Goal: Find specific page/section: Find specific page/section

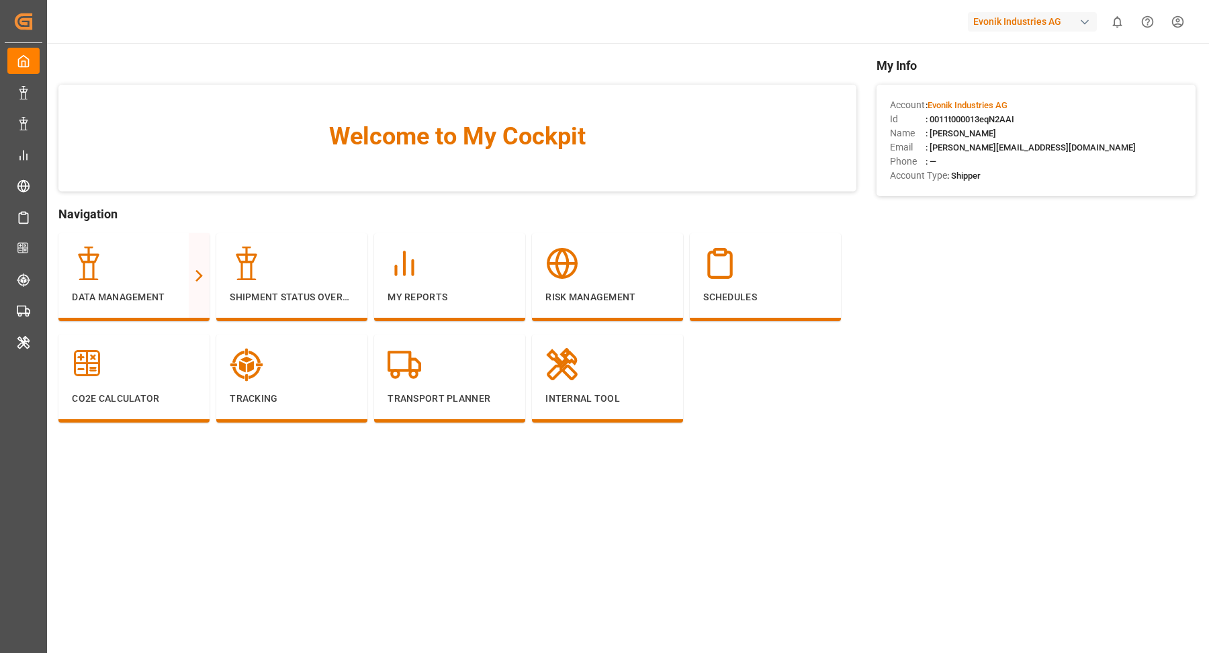
click at [1174, 24] on html "Created by potrace 1.15, written by Peter Selinger 2001-2017 Created by potrace…" at bounding box center [604, 326] width 1209 height 653
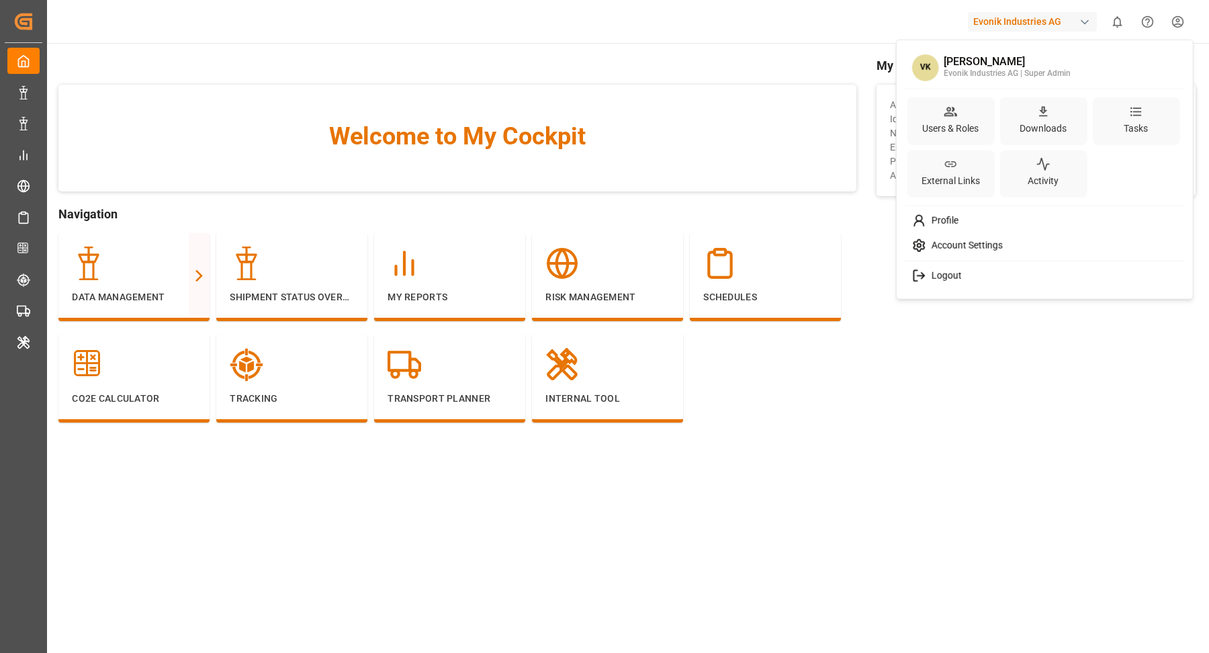
click at [441, 284] on html "Created by potrace 1.15, written by Peter Selinger 2001-2017 Created by potrace…" at bounding box center [604, 326] width 1209 height 653
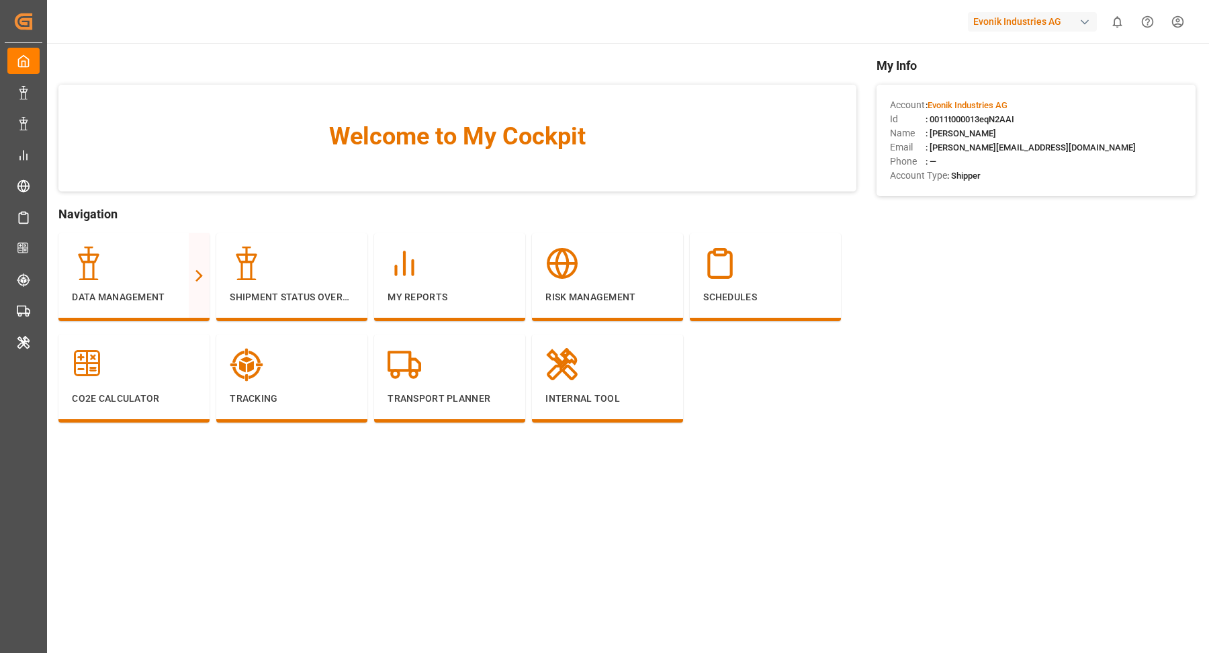
click at [441, 284] on div "My Reports" at bounding box center [450, 275] width 124 height 58
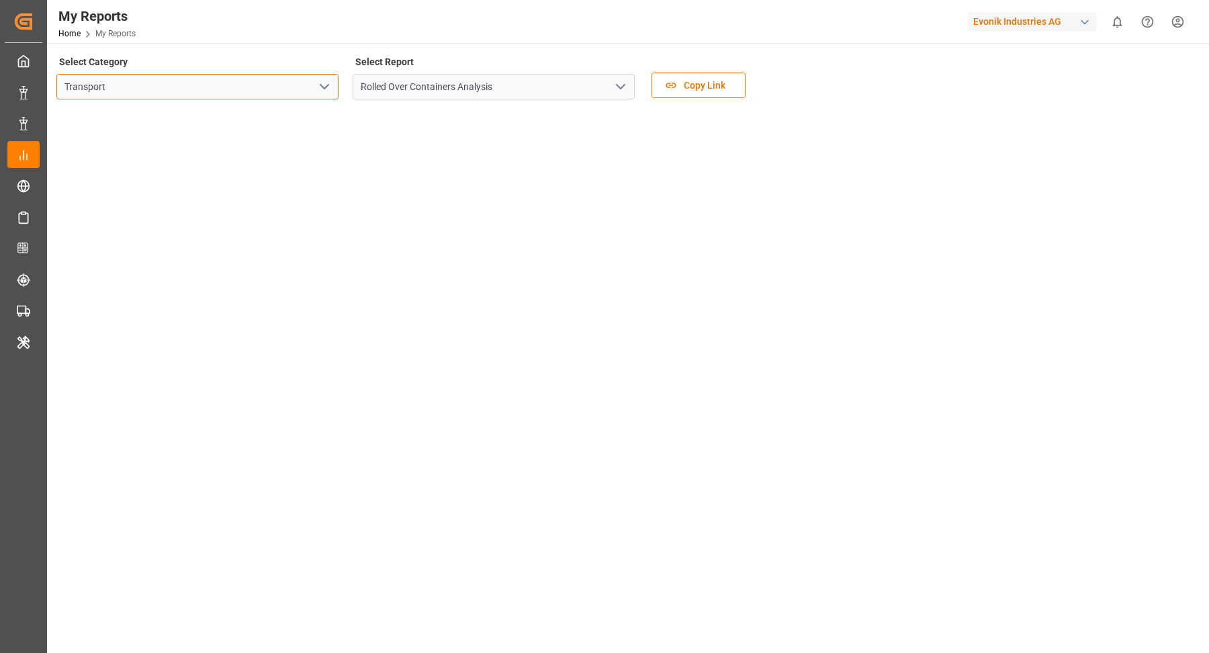
click at [337, 85] on input "Transport" at bounding box center [197, 87] width 282 height 26
click at [332, 86] on icon "open menu" at bounding box center [324, 87] width 16 height 16
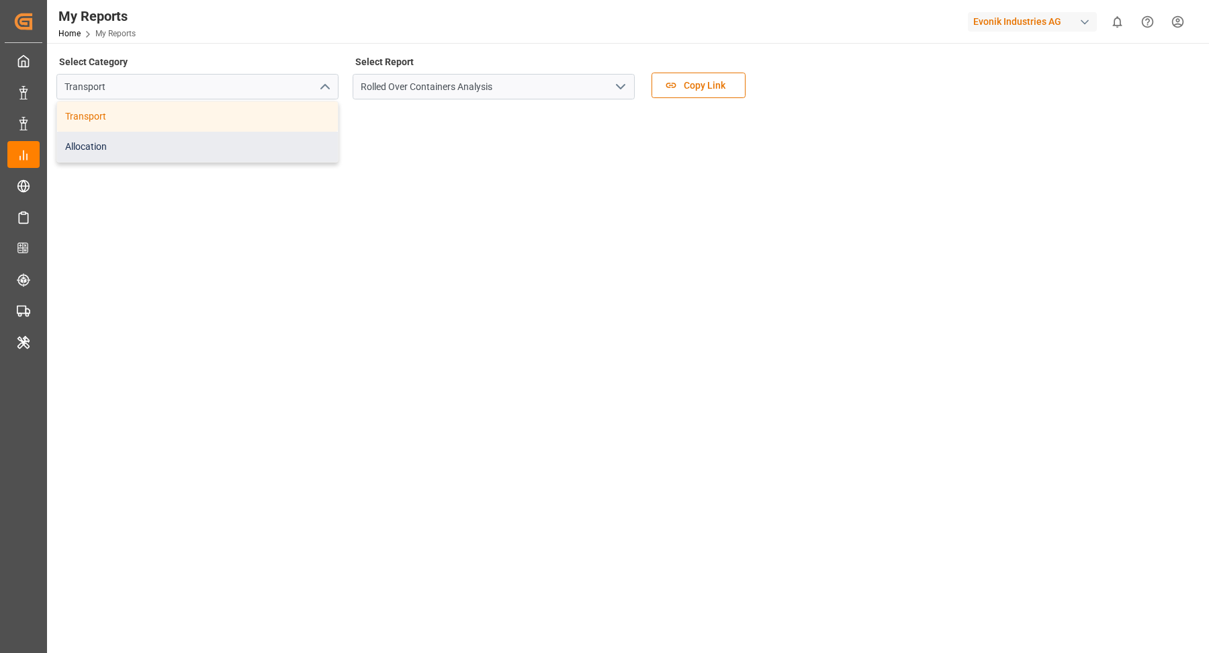
click at [287, 159] on div "Allocation" at bounding box center [197, 147] width 281 height 30
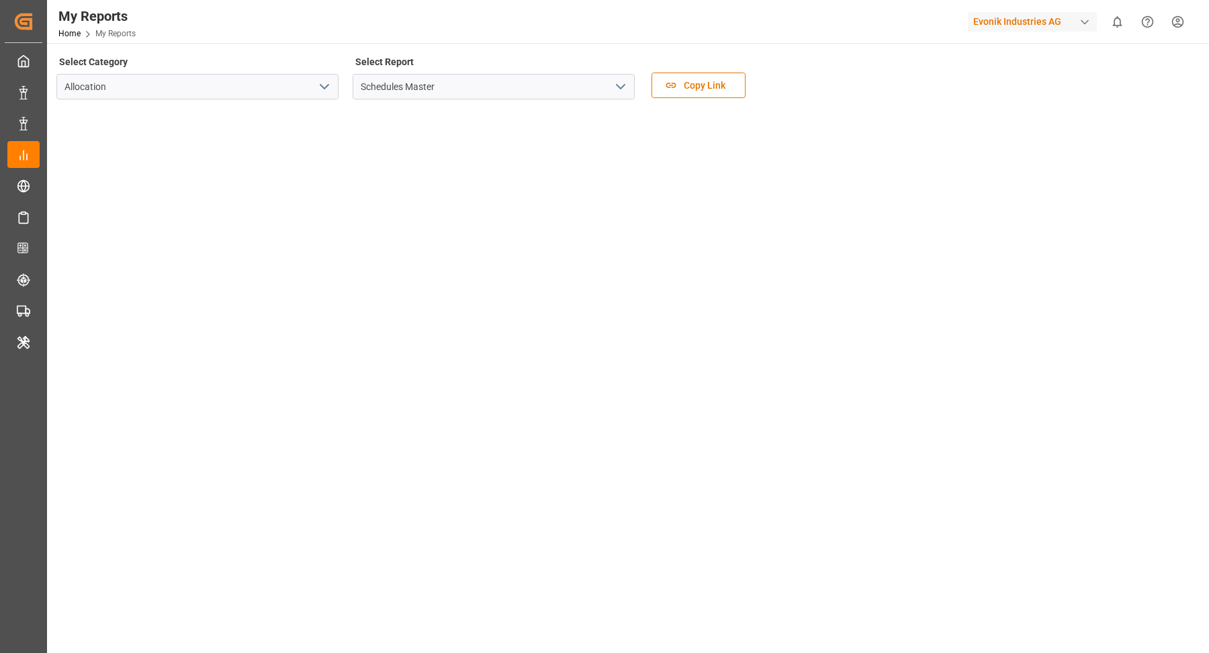
click at [615, 85] on icon "open menu" at bounding box center [621, 87] width 16 height 16
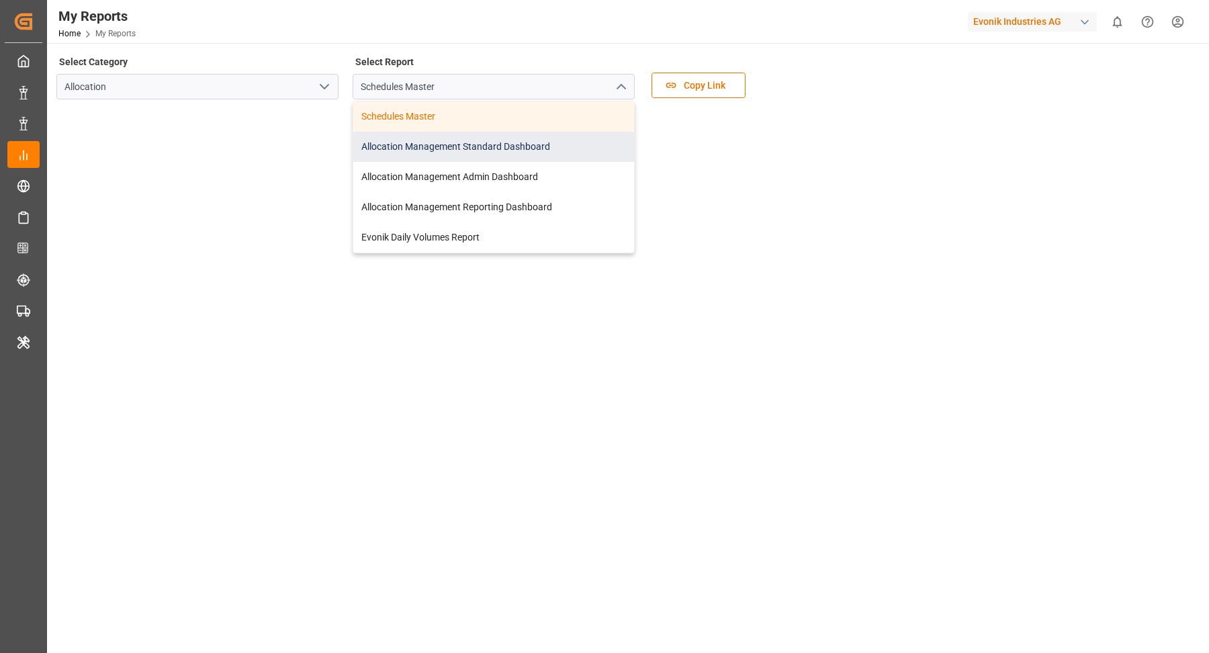
click at [561, 152] on div "Allocation Management Standard Dashboard" at bounding box center [493, 147] width 281 height 30
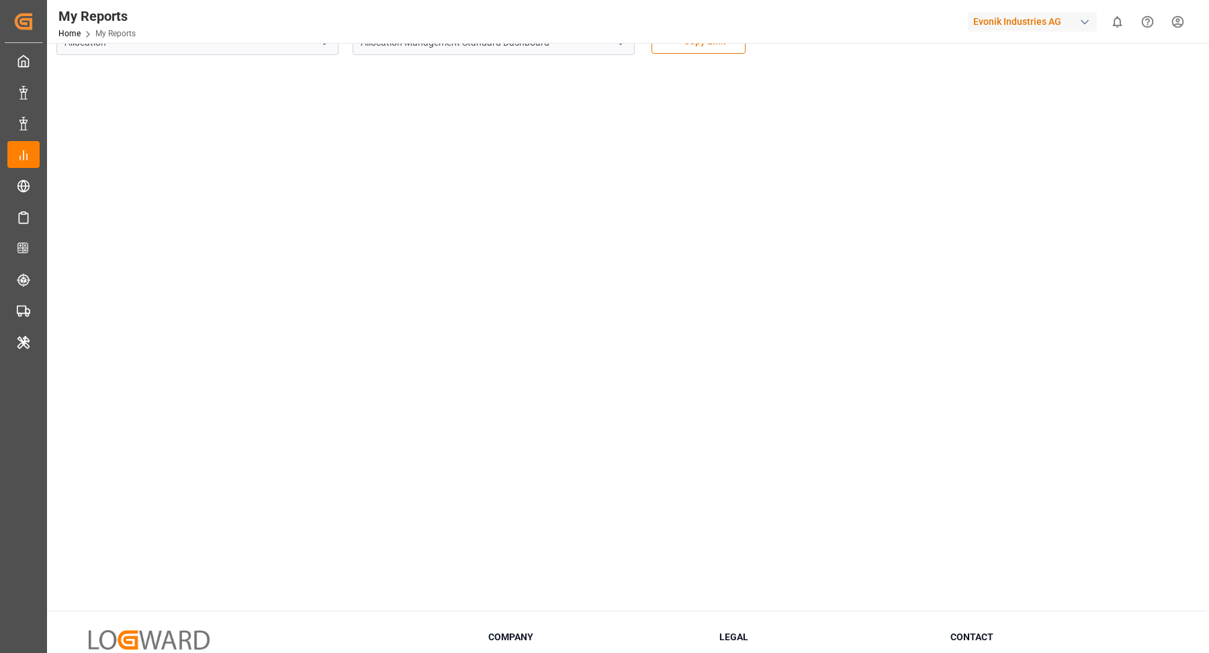
scroll to position [34, 0]
click at [1183, 13] on html "Created by potrace 1.15, written by Peter Selinger 2001-2017 Created by potrace…" at bounding box center [604, 326] width 1209 height 653
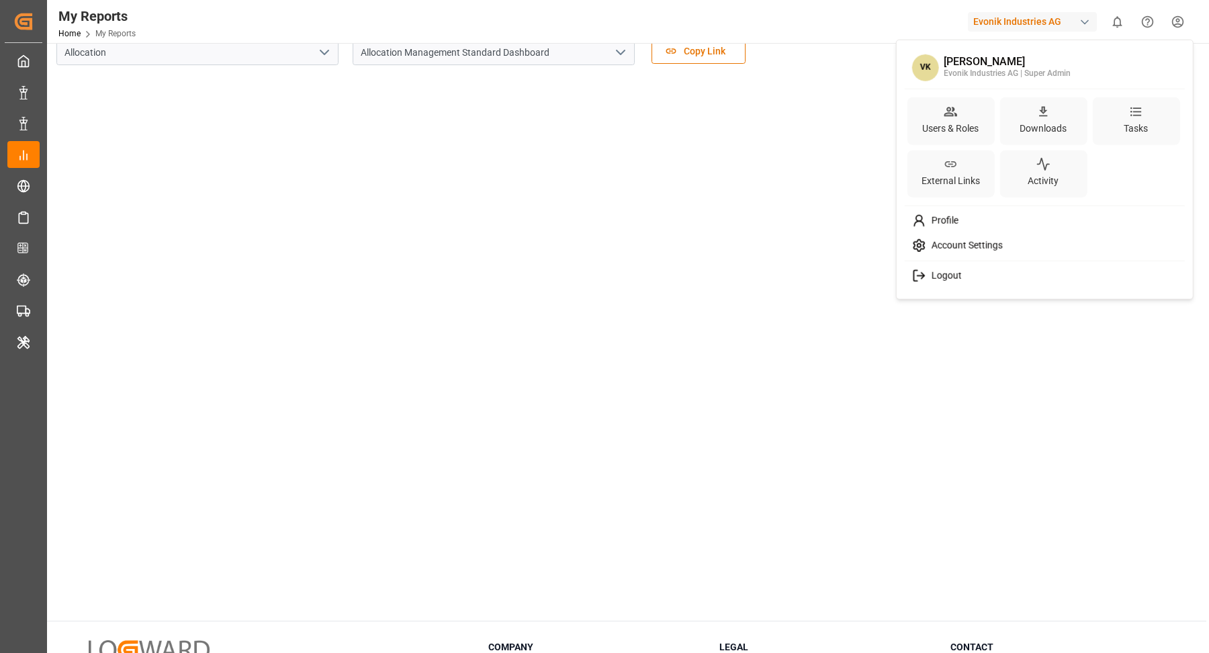
click at [20, 64] on html "Created by potrace 1.15, written by Peter Selinger 2001-2017 Created by potrace…" at bounding box center [604, 326] width 1209 height 653
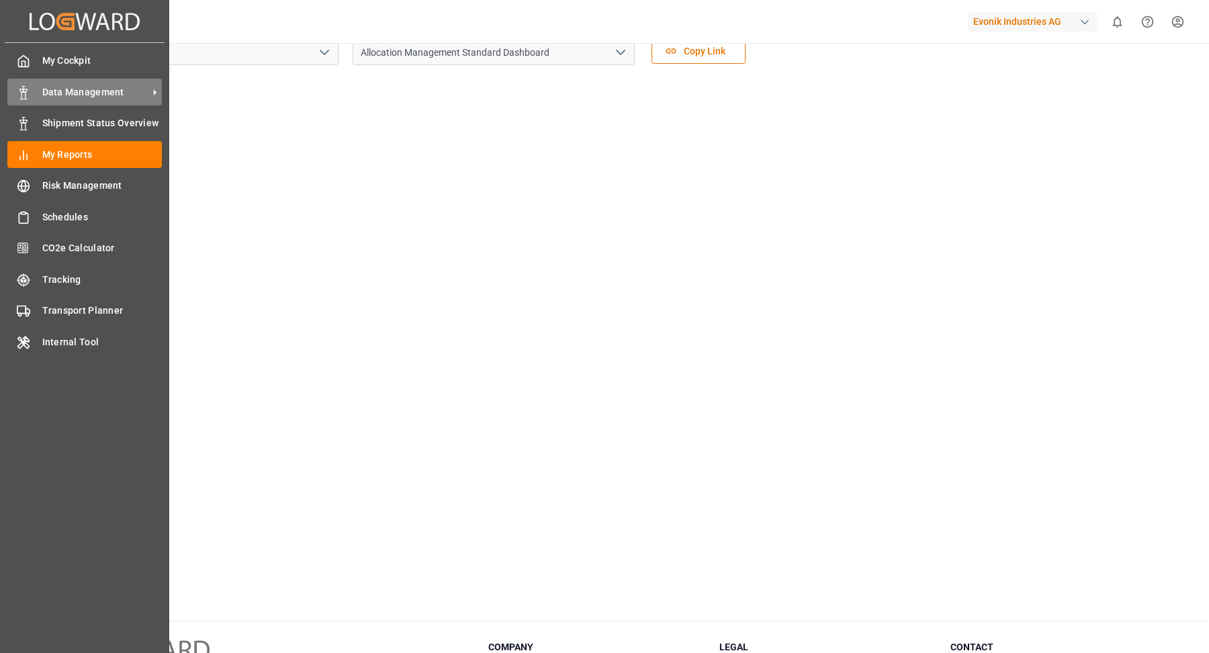
click at [81, 79] on div "Data Management Data Management" at bounding box center [84, 92] width 154 height 26
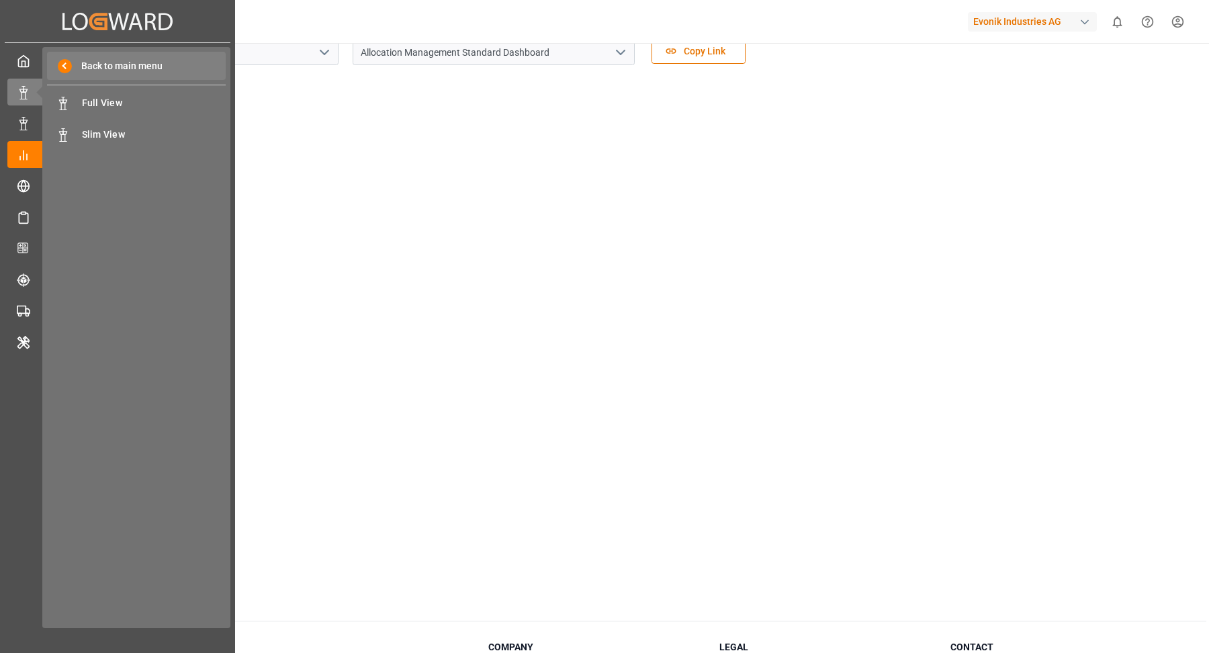
click at [92, 59] on span "Back to main menu" at bounding box center [117, 66] width 91 height 14
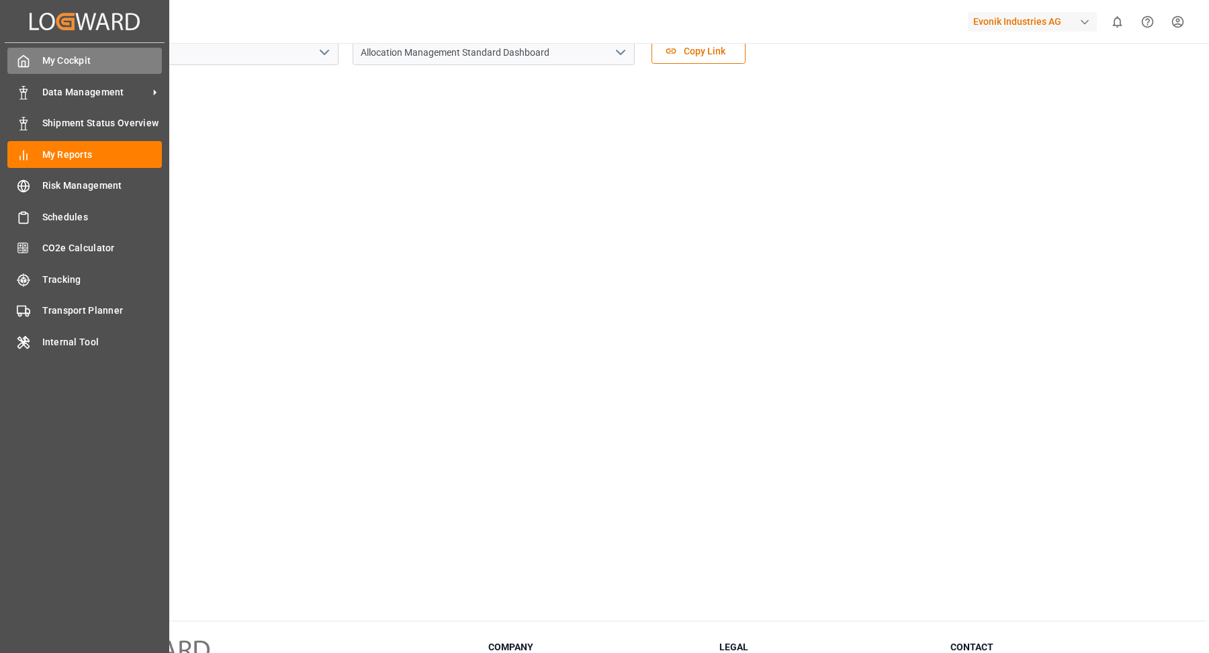
click at [26, 66] on polyline at bounding box center [23, 63] width 3 height 5
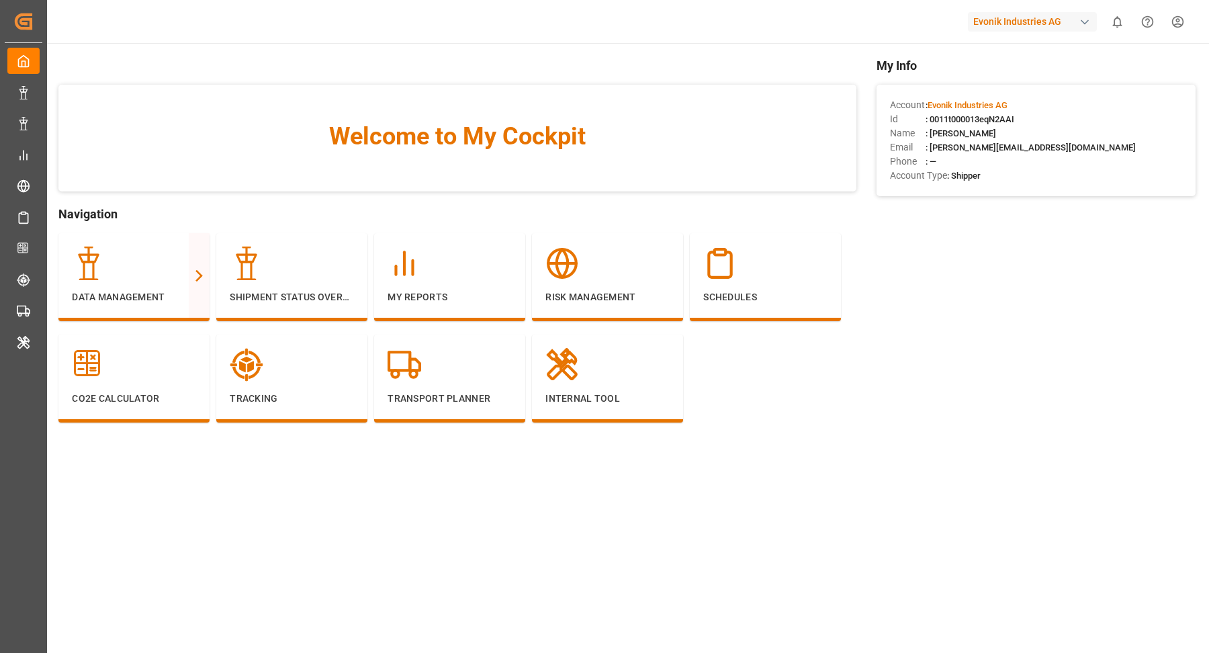
click at [989, 121] on span ": 0011t000013eqN2AAI" at bounding box center [969, 119] width 89 height 10
copy span "0011t000013eqN2AAI"
click at [652, 388] on div "Internal Tool" at bounding box center [607, 377] width 124 height 58
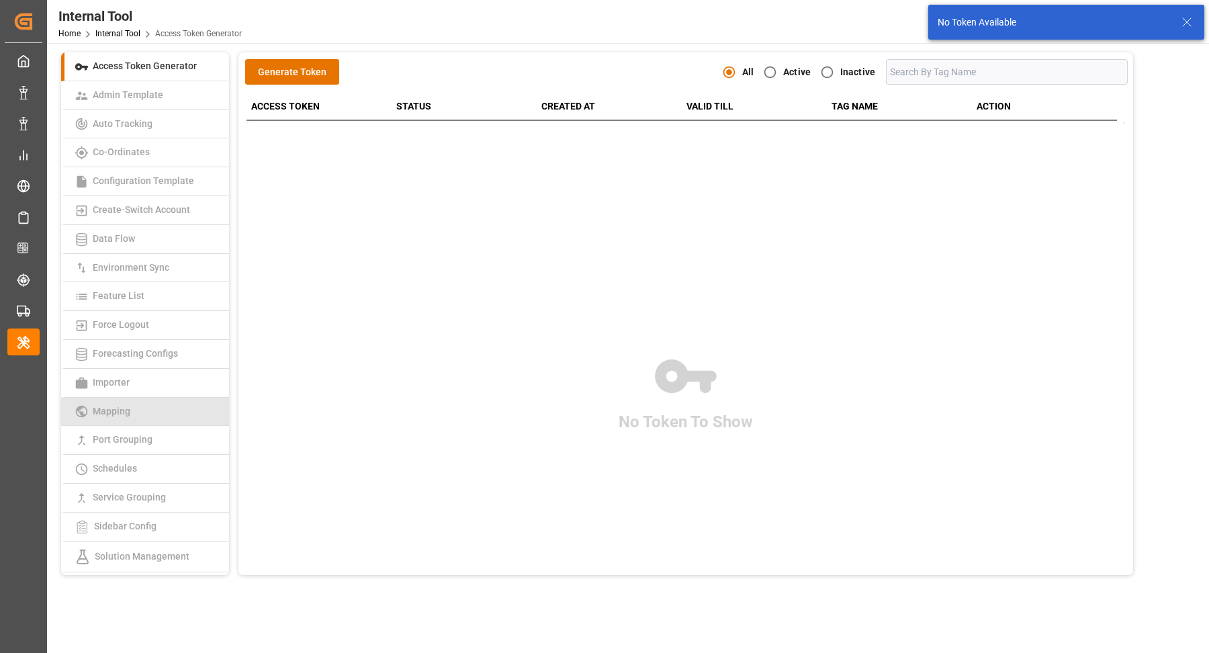
scroll to position [192, 0]
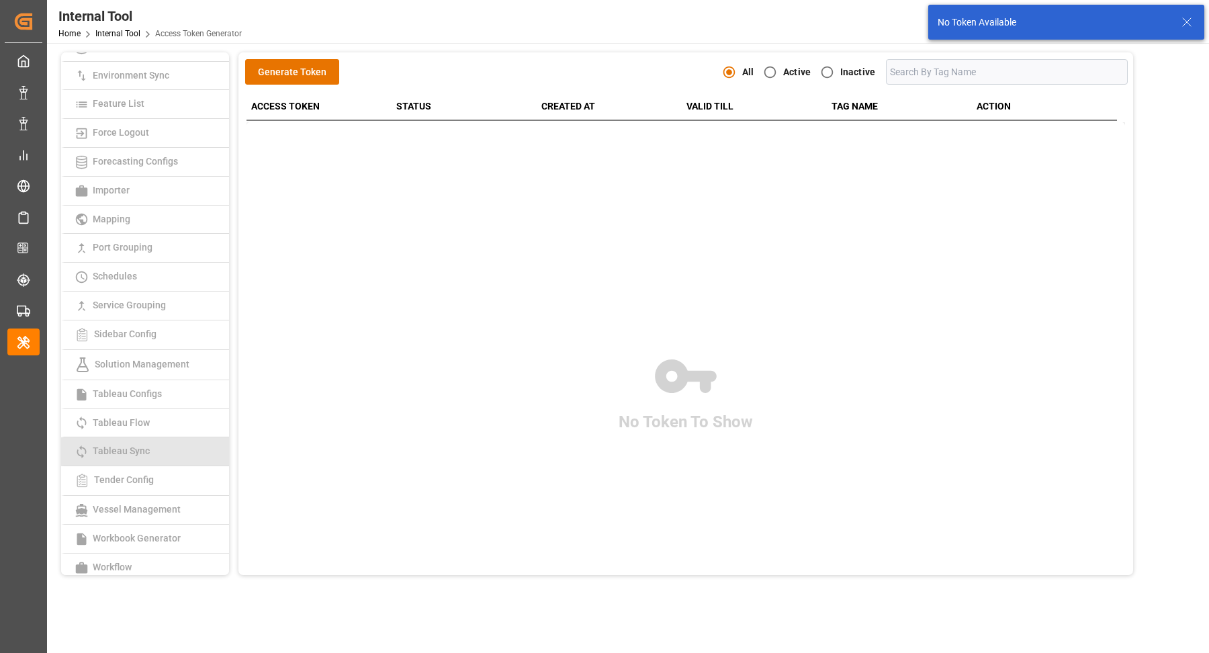
click at [138, 447] on span "Tableau Sync" at bounding box center [121, 450] width 65 height 11
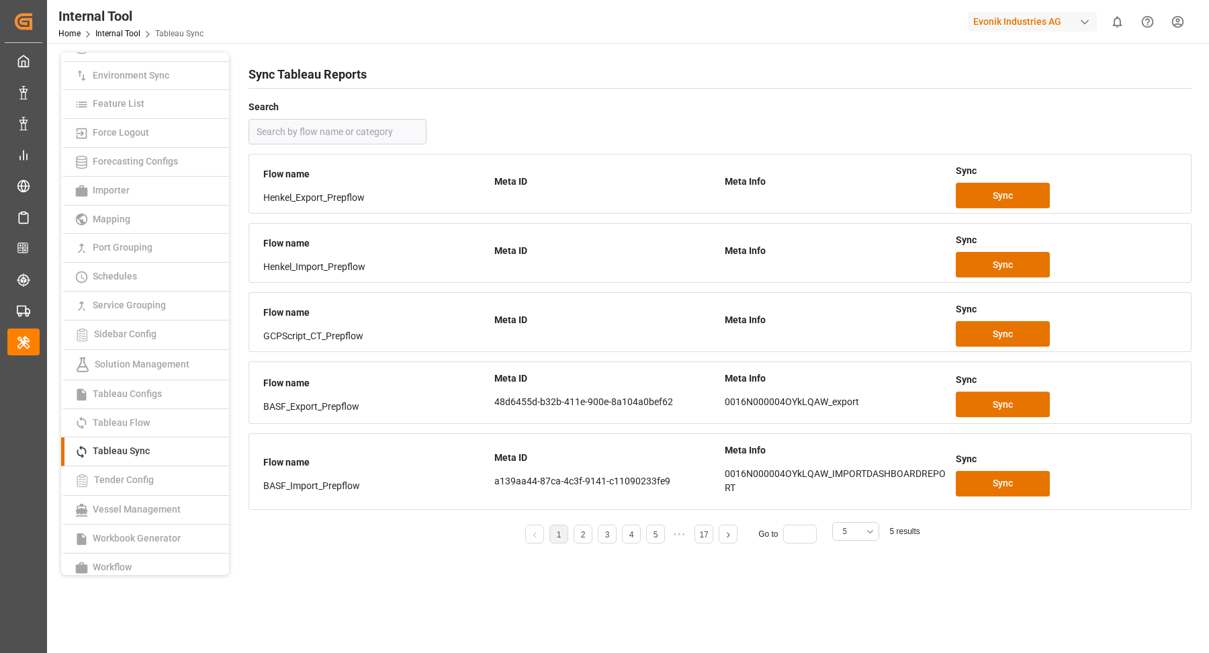
scroll to position [154, 0]
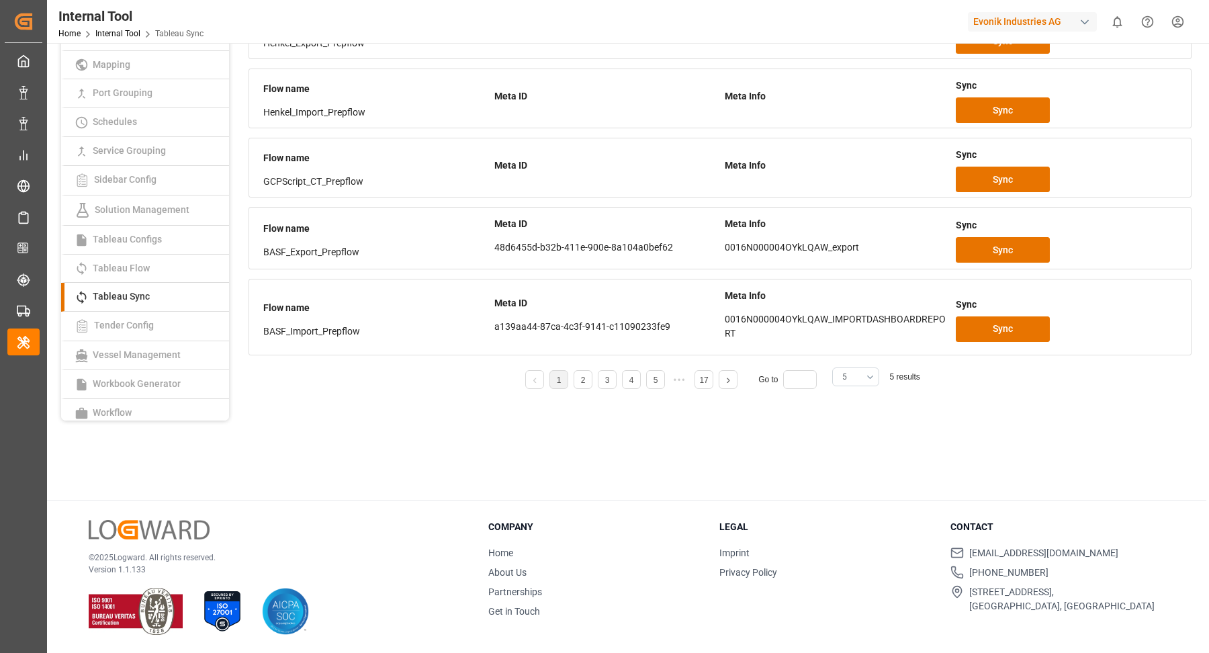
click at [874, 371] on button "5" at bounding box center [855, 376] width 47 height 19
click at [849, 557] on div "25" at bounding box center [856, 561] width 46 height 41
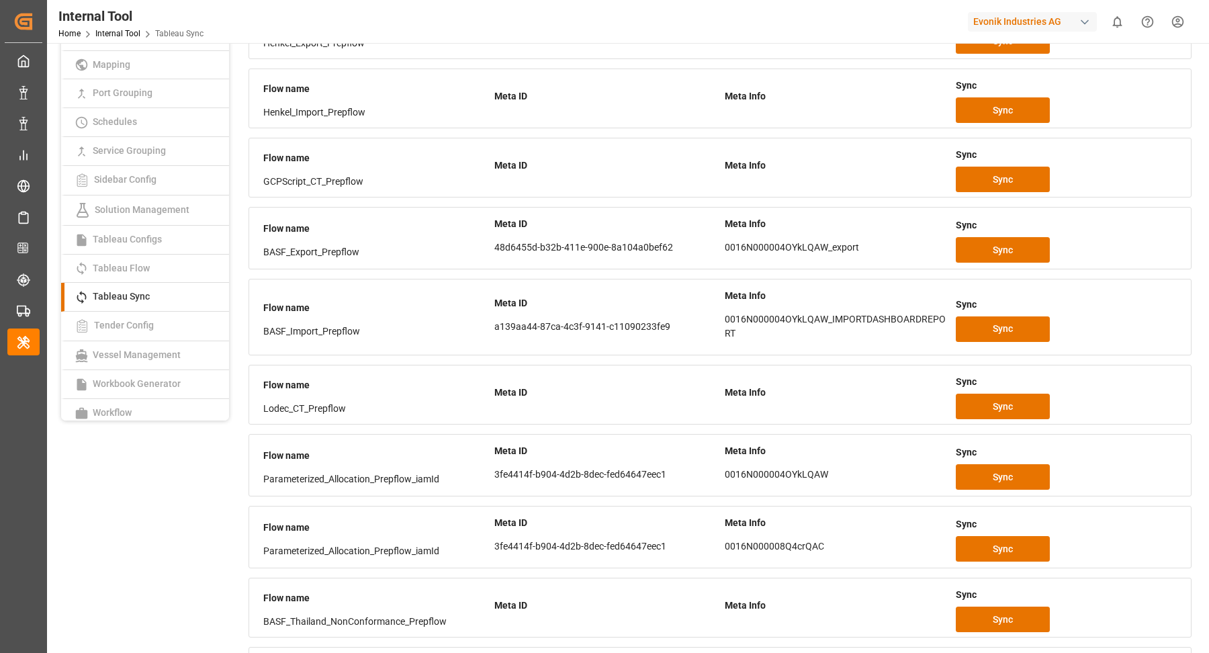
scroll to position [713, 0]
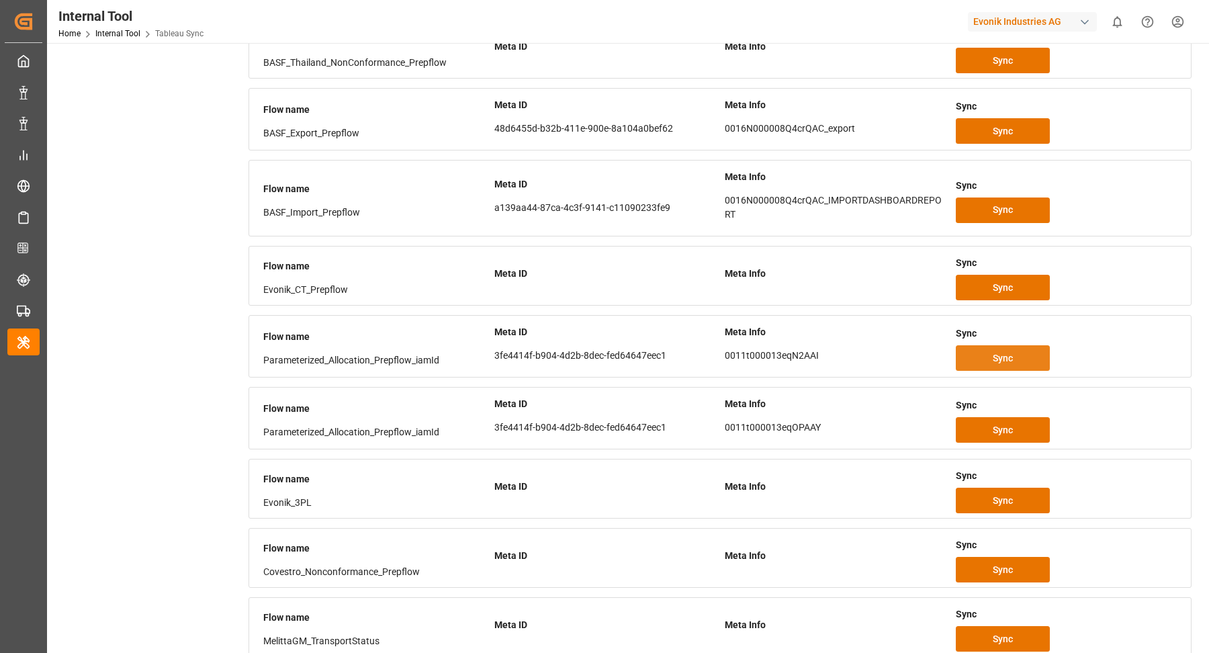
click at [1000, 351] on span "Sync" at bounding box center [1003, 358] width 20 height 14
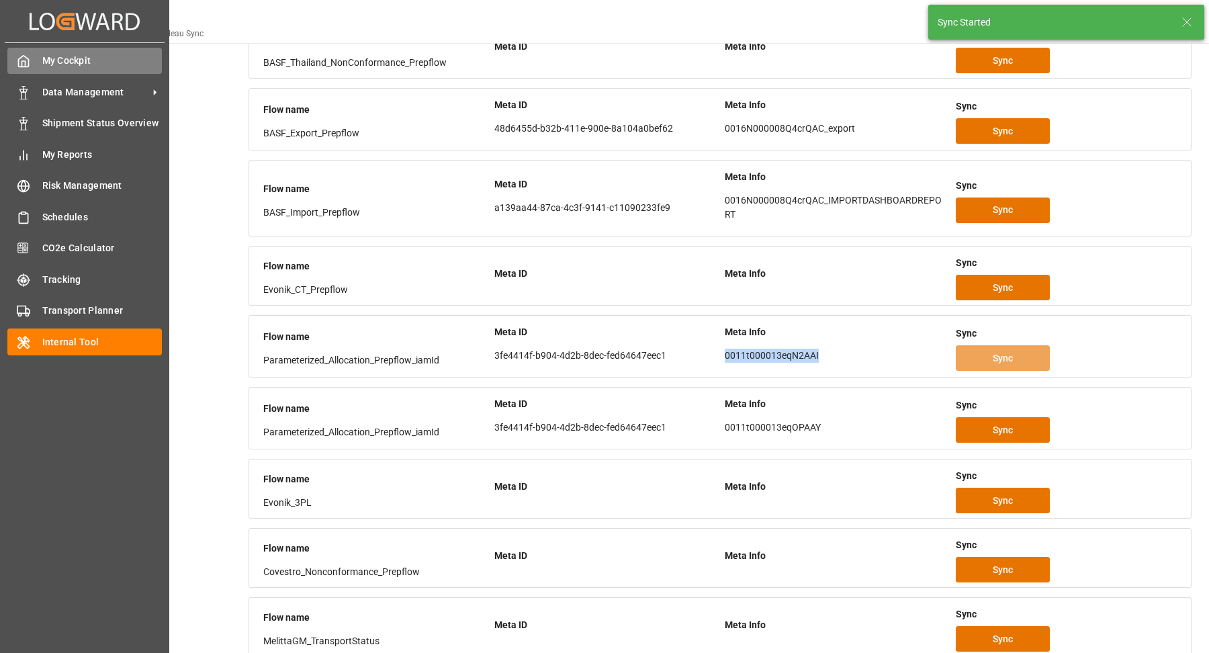
click at [22, 63] on polyline at bounding box center [23, 63] width 3 height 5
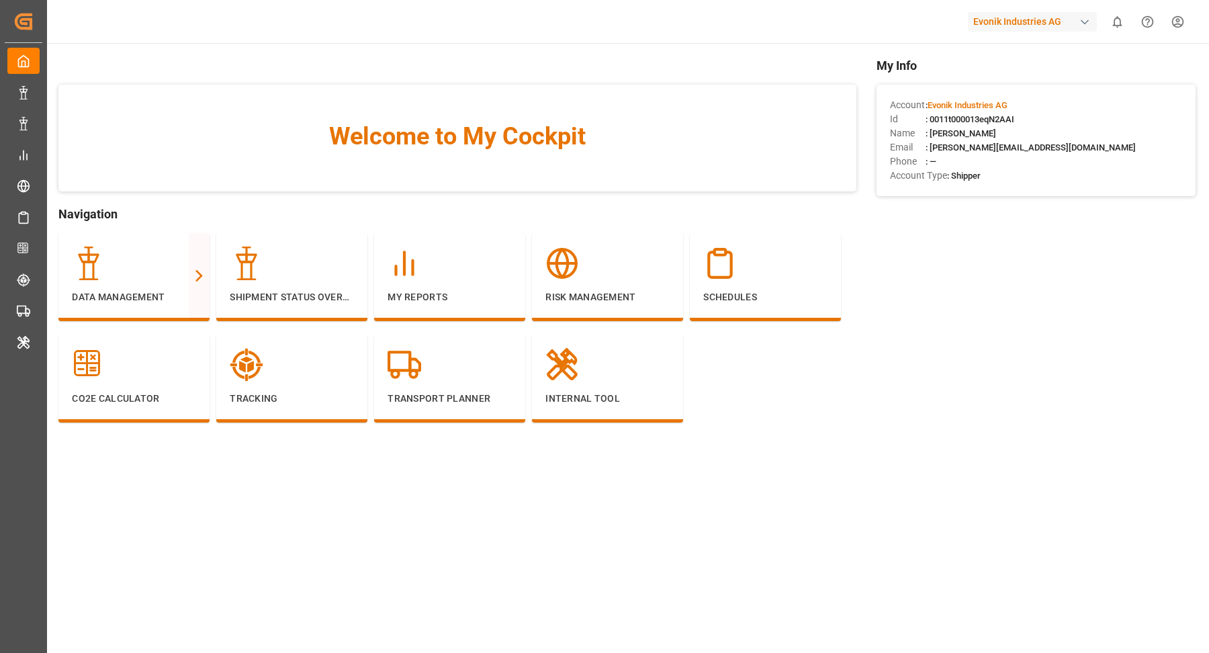
click at [1016, 320] on div "My Info Account : Evonik Industries AG Id : 0011t000013eqN2AAI Name : Vasantha …" at bounding box center [1035, 259] width 319 height 406
click at [1011, 317] on div "My Info Account : Evonik Industries AG Id : 0011t000013eqN2AAI Name : Vasantha …" at bounding box center [1035, 259] width 319 height 406
click at [441, 289] on div "My Reports" at bounding box center [450, 275] width 124 height 58
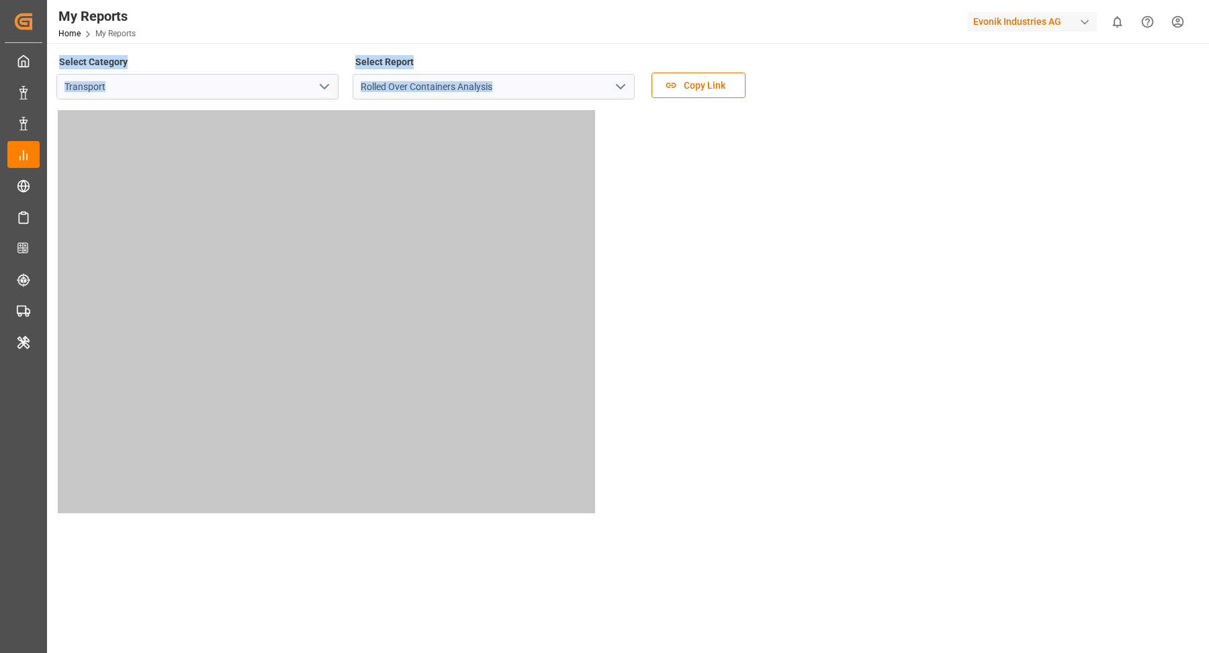
click at [318, 90] on icon "open menu" at bounding box center [324, 87] width 16 height 16
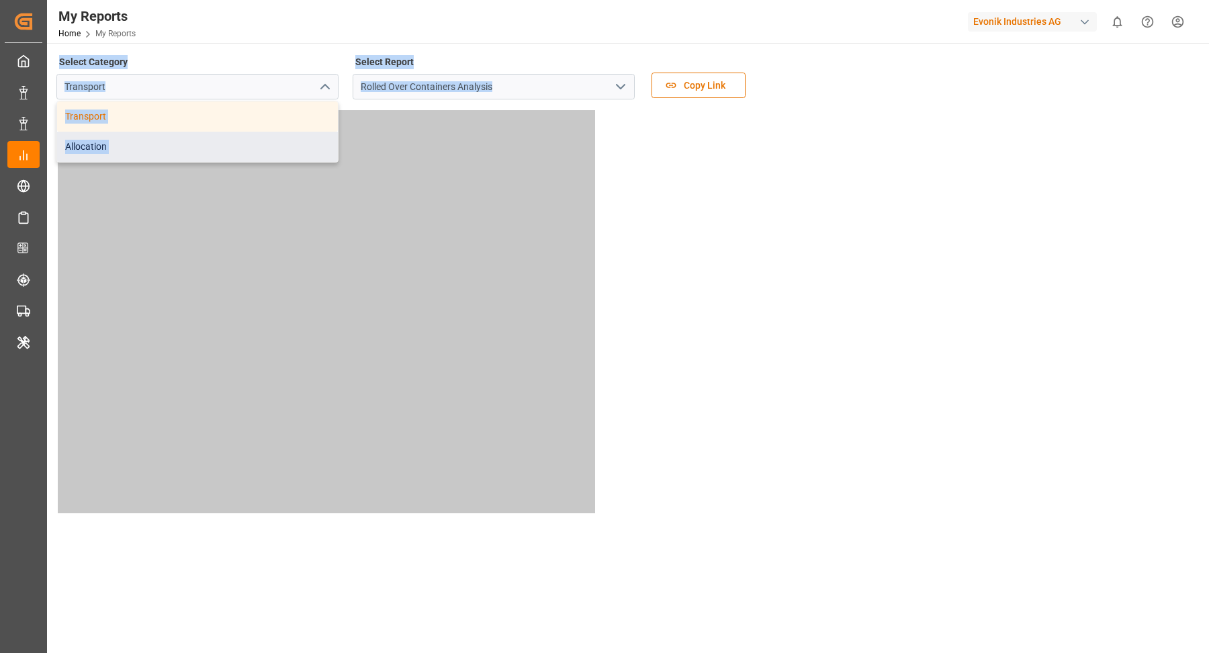
click at [232, 155] on div "Allocation" at bounding box center [197, 147] width 281 height 30
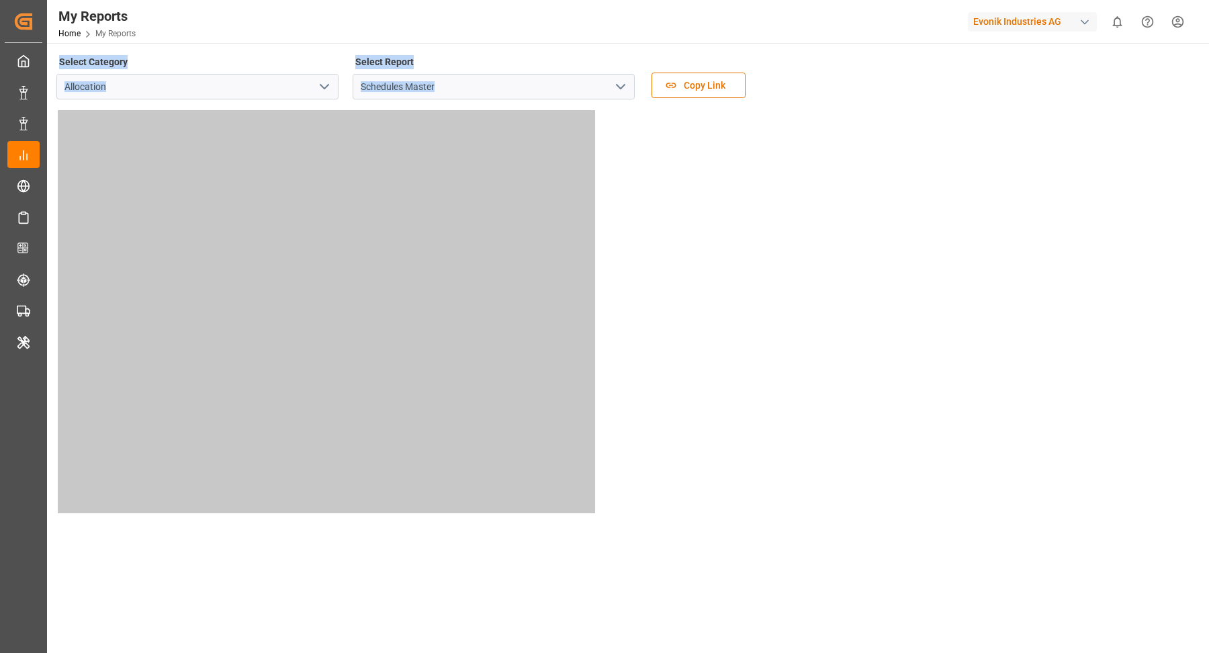
click at [612, 87] on button "open menu" at bounding box center [620, 87] width 20 height 21
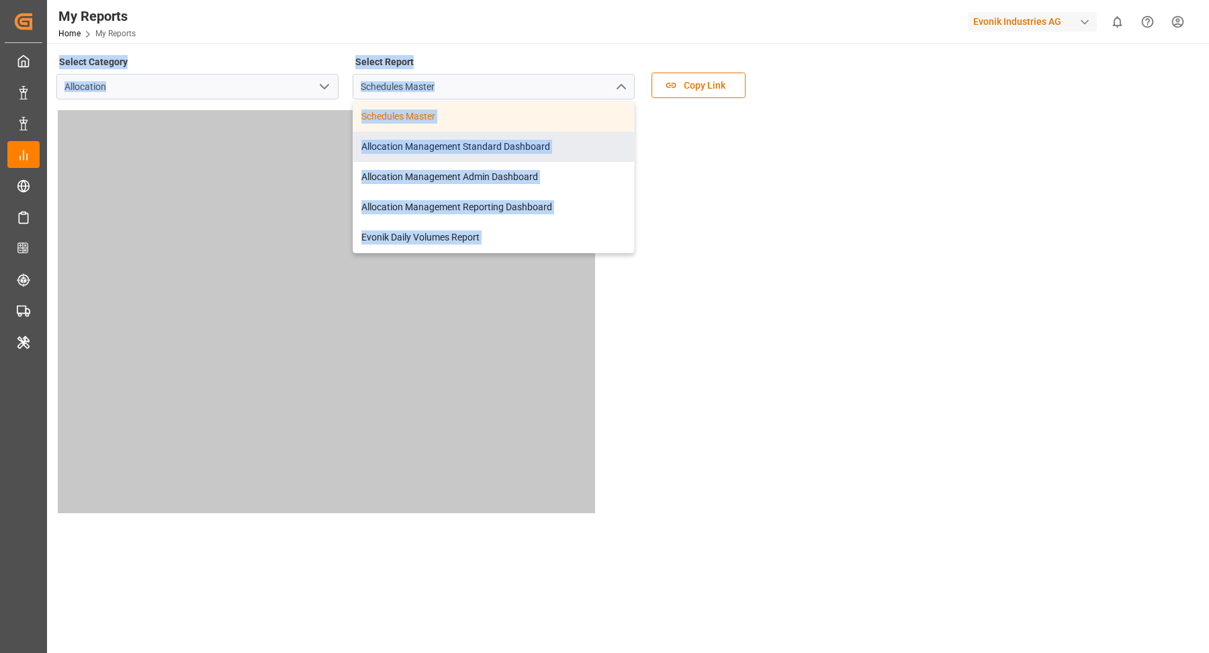
click at [570, 148] on div "Allocation Management Standard Dashboard" at bounding box center [493, 147] width 281 height 30
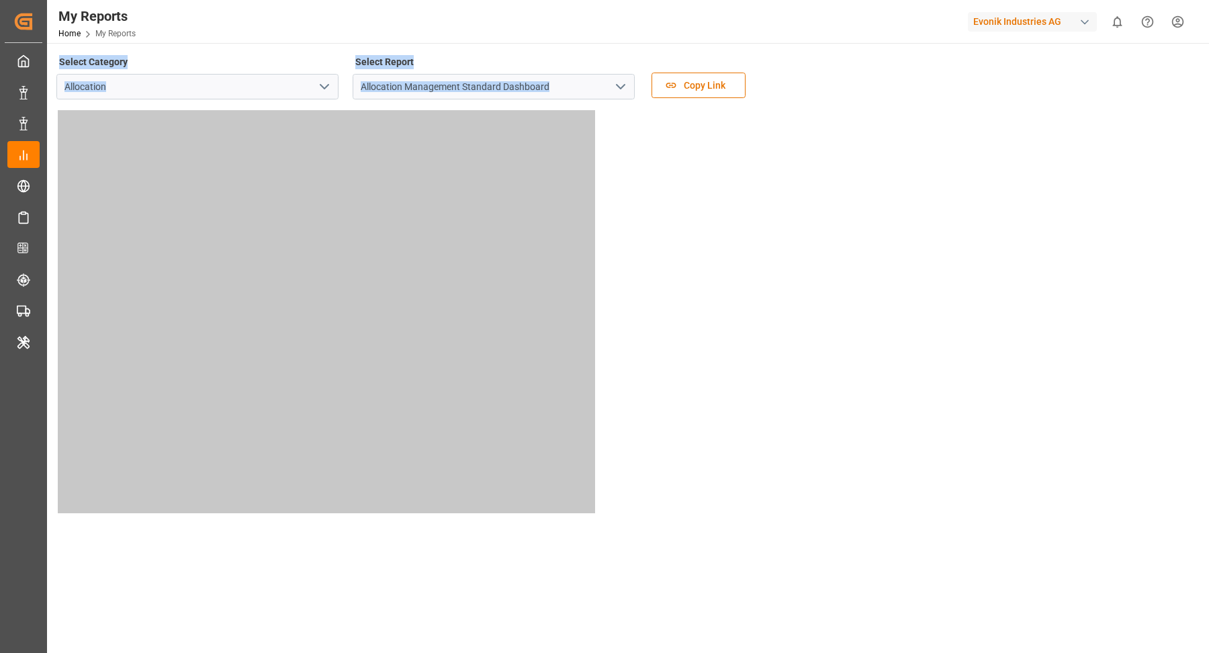
click at [985, 109] on div at bounding box center [626, 312] width 1140 height 406
